Goal: Transaction & Acquisition: Purchase product/service

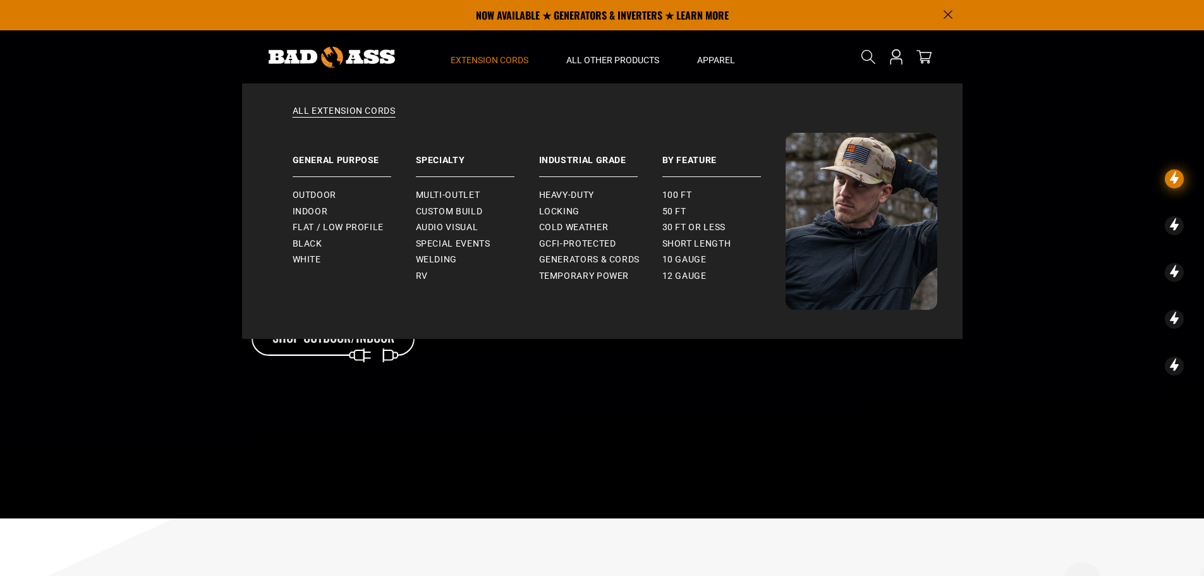
click at [499, 58] on span "Extension Cords" at bounding box center [490, 59] width 78 height 11
click at [449, 190] on span "Multi-Outlet" at bounding box center [448, 195] width 64 height 11
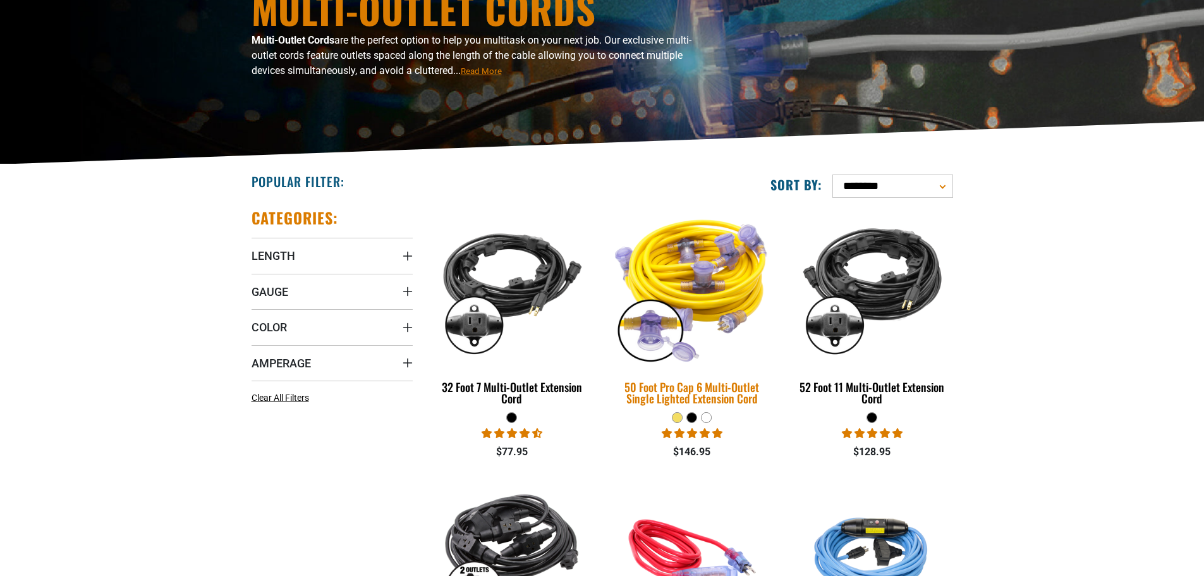
scroll to position [190, 0]
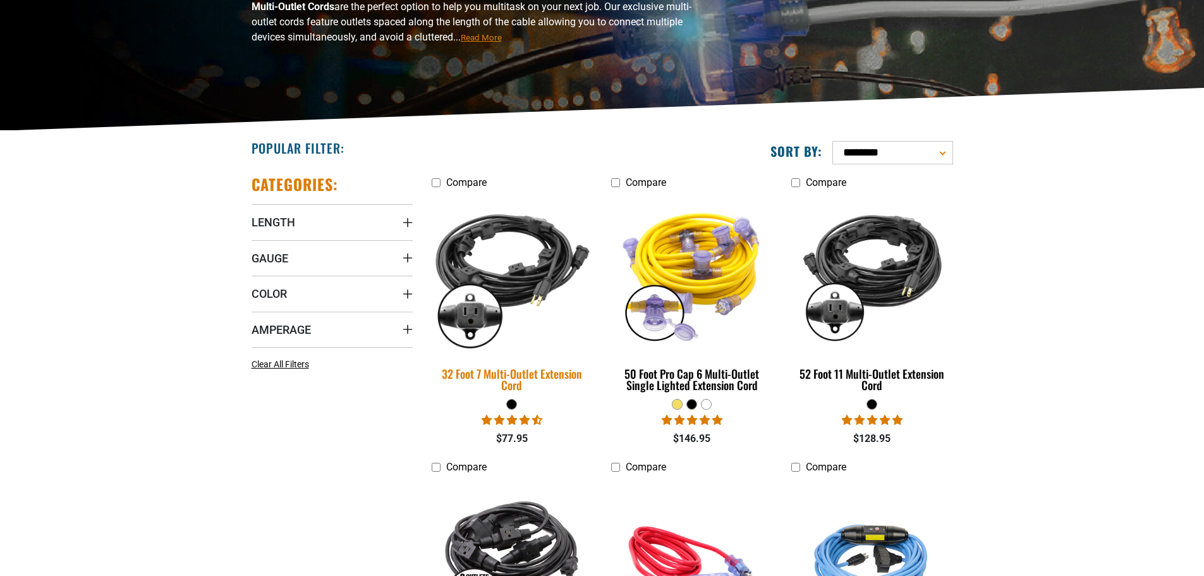
click at [502, 280] on img at bounding box center [511, 274] width 177 height 162
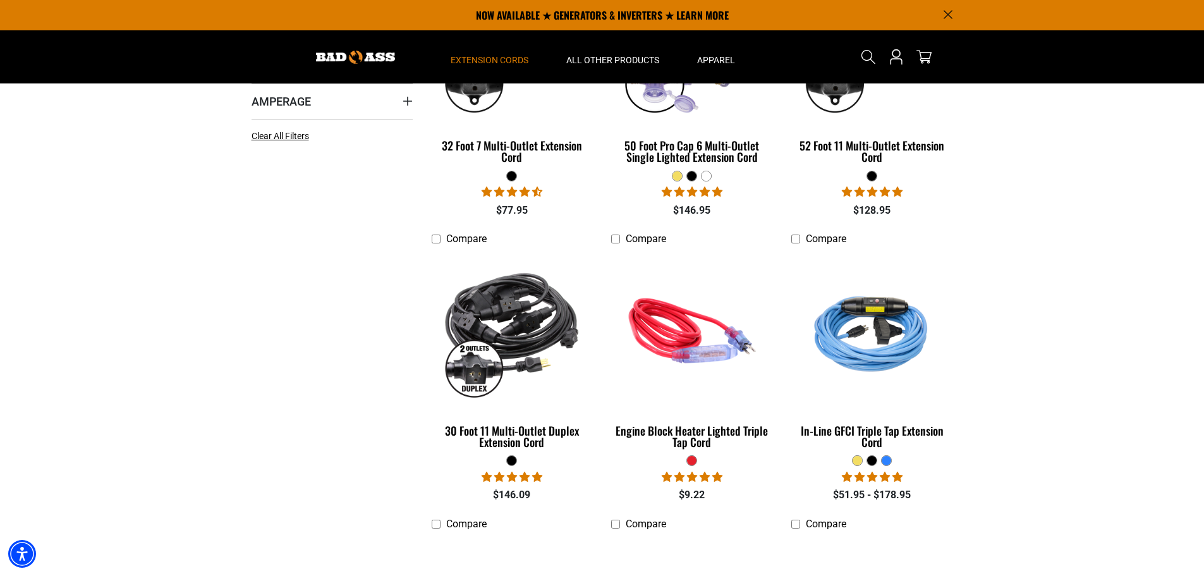
scroll to position [316, 0]
